Goal: Task Accomplishment & Management: Use online tool/utility

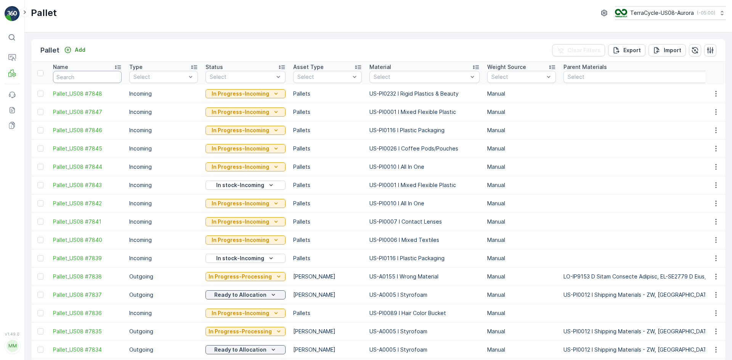
click at [69, 75] on input "text" at bounding box center [87, 77] width 69 height 12
paste input "SC7394"
type input "SC7394"
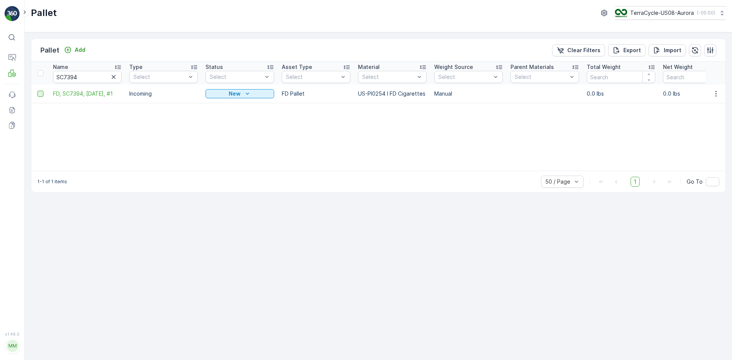
click at [38, 96] on div at bounding box center [40, 94] width 6 height 6
click at [37, 91] on input "checkbox" at bounding box center [37, 91] width 0 height 0
click at [654, 51] on div "Print QR" at bounding box center [668, 50] width 42 height 22
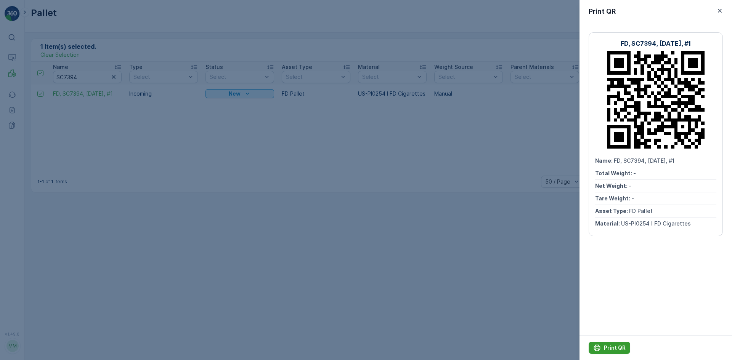
click at [618, 346] on p "Print QR" at bounding box center [615, 348] width 22 height 8
click at [711, 13] on div "Print QR" at bounding box center [655, 11] width 152 height 23
click at [722, 8] on icon "button" at bounding box center [720, 11] width 8 height 8
